Goal: Transaction & Acquisition: Subscribe to service/newsletter

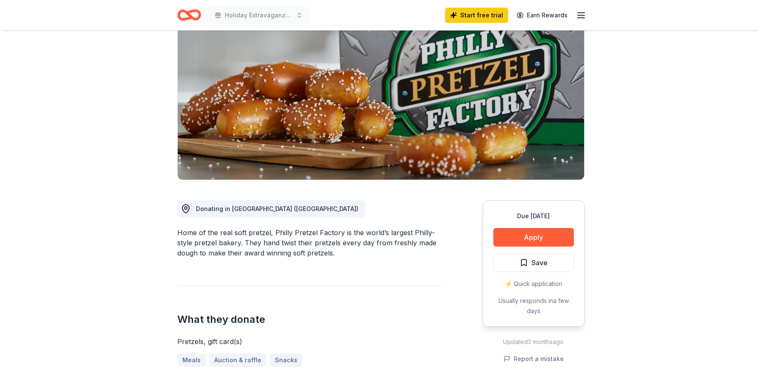
scroll to position [85, 0]
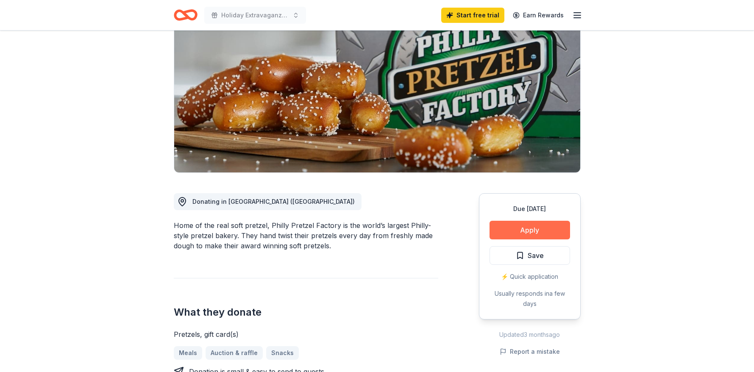
click at [517, 233] on button "Apply" at bounding box center [530, 230] width 81 height 19
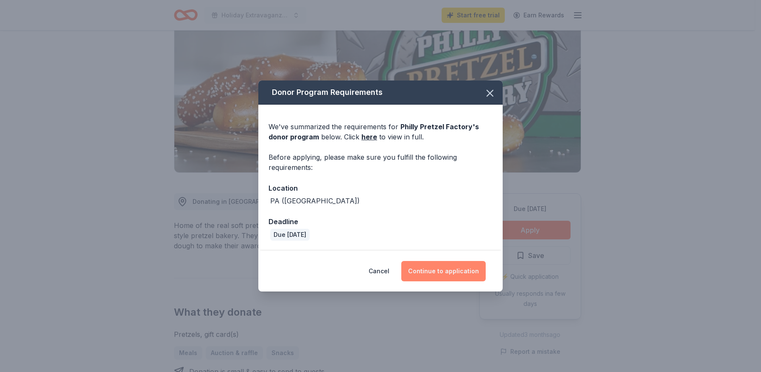
click at [450, 274] on button "Continue to application" at bounding box center [443, 271] width 84 height 20
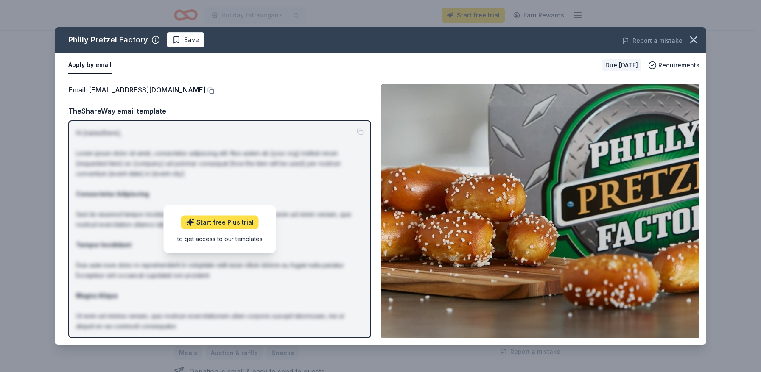
click at [235, 222] on link "Start free Plus trial" at bounding box center [220, 222] width 78 height 14
click at [433, 151] on img at bounding box center [540, 211] width 318 height 254
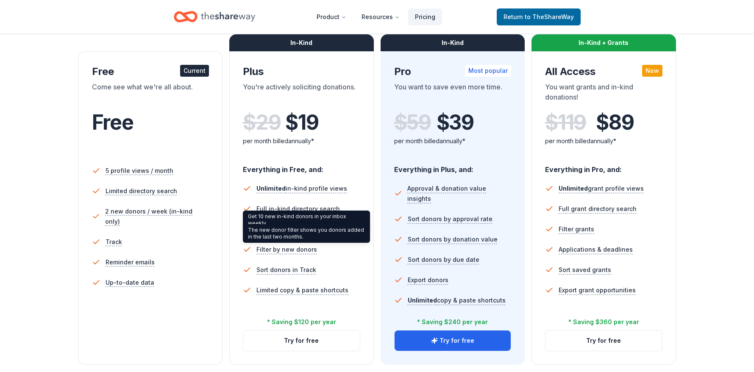
scroll to position [170, 0]
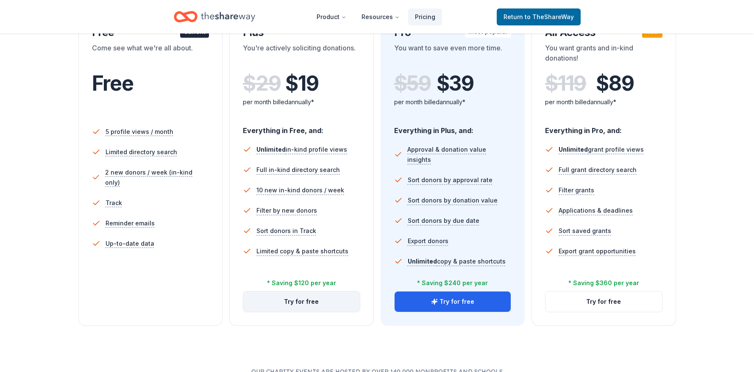
click at [303, 302] on button "Try for free" at bounding box center [301, 302] width 117 height 20
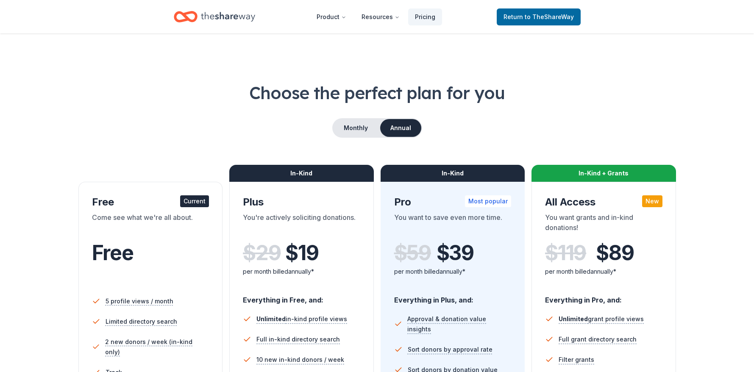
scroll to position [170, 0]
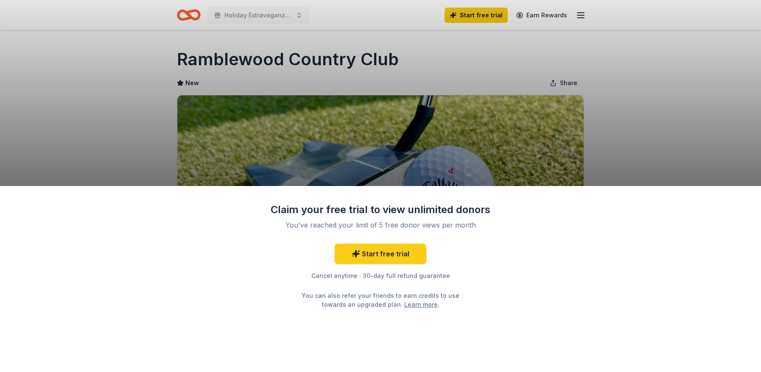
click at [622, 136] on div "Claim your free trial to view unlimited donors You've reached your limit of 5 f…" at bounding box center [380, 186] width 761 height 372
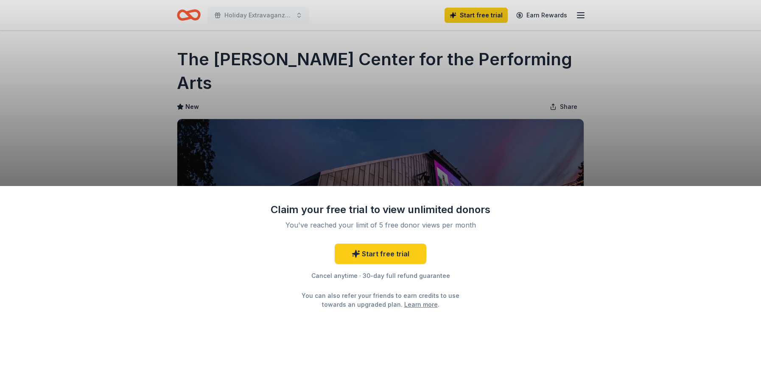
click at [687, 152] on div "Claim your free trial to view unlimited donors You've reached your limit of 5 f…" at bounding box center [380, 186] width 761 height 372
click at [397, 249] on link "Start free trial" at bounding box center [381, 254] width 92 height 20
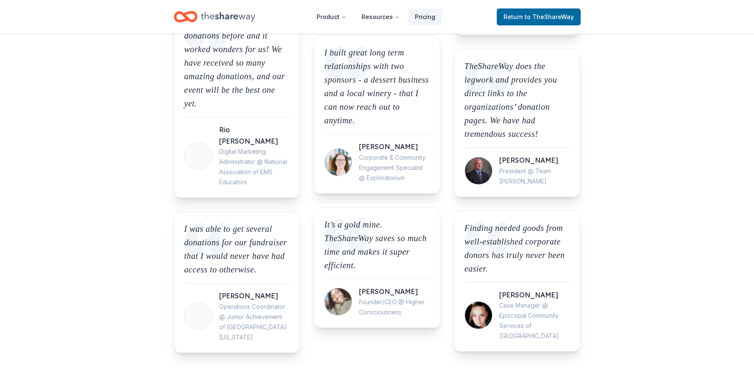
scroll to position [891, 0]
